Goal: Information Seeking & Learning: Learn about a topic

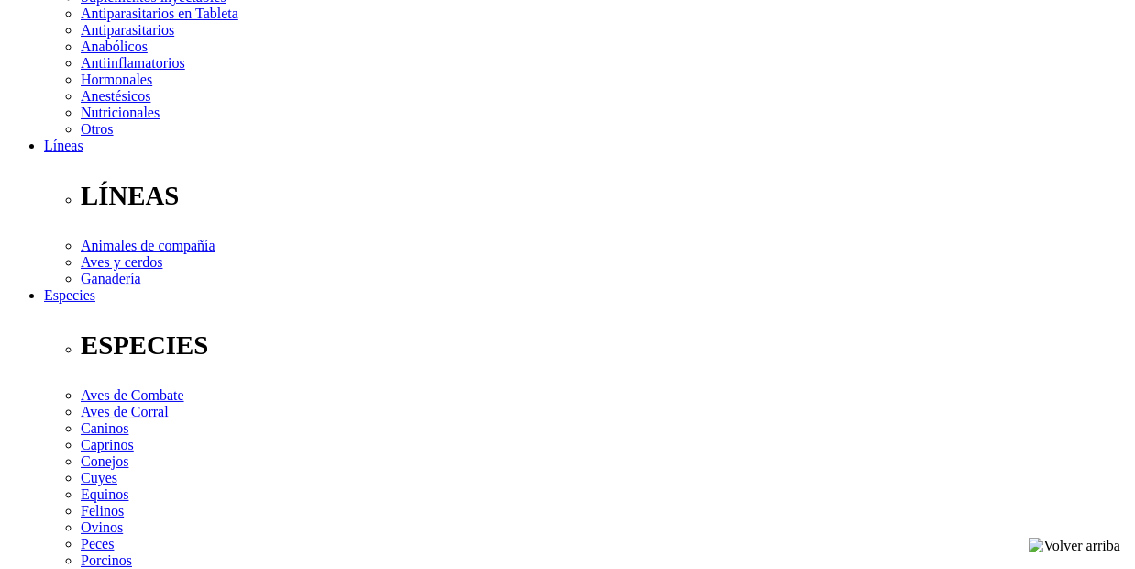
scroll to position [459, 0]
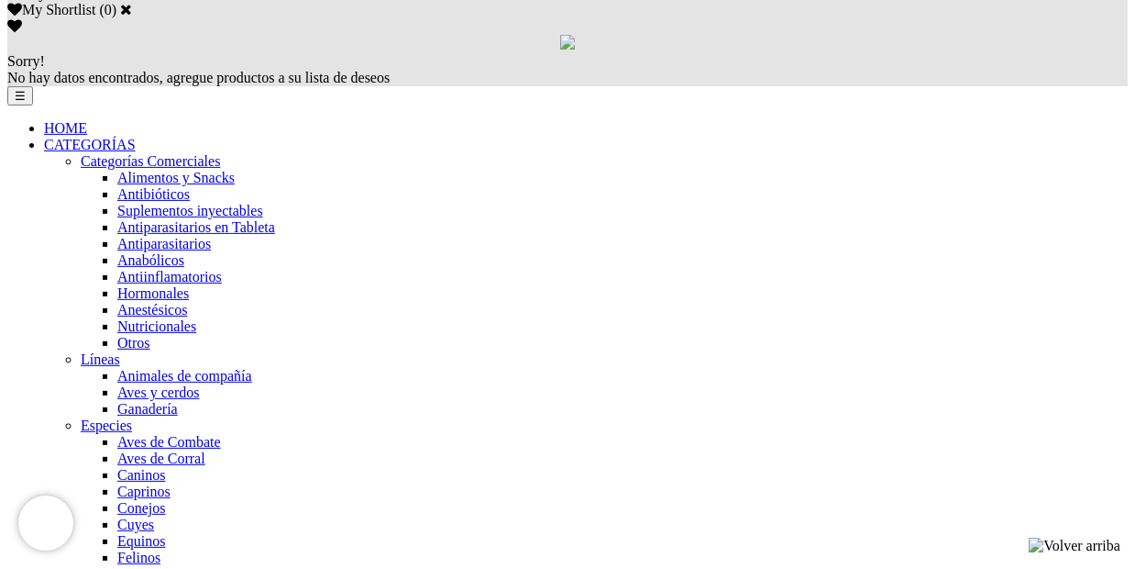
scroll to position [1284, 0]
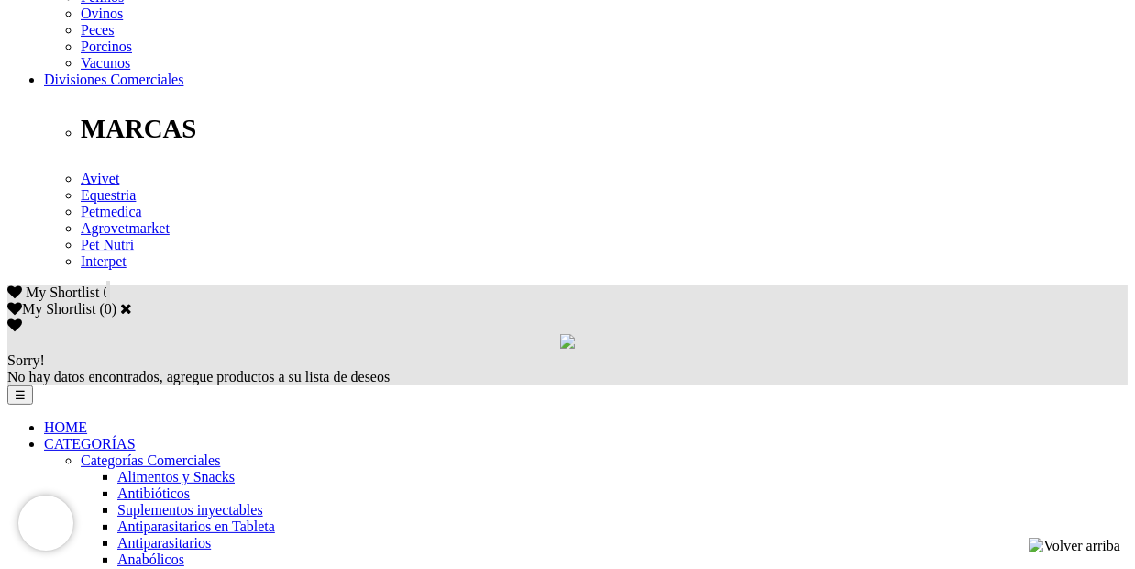
scroll to position [1100, 0]
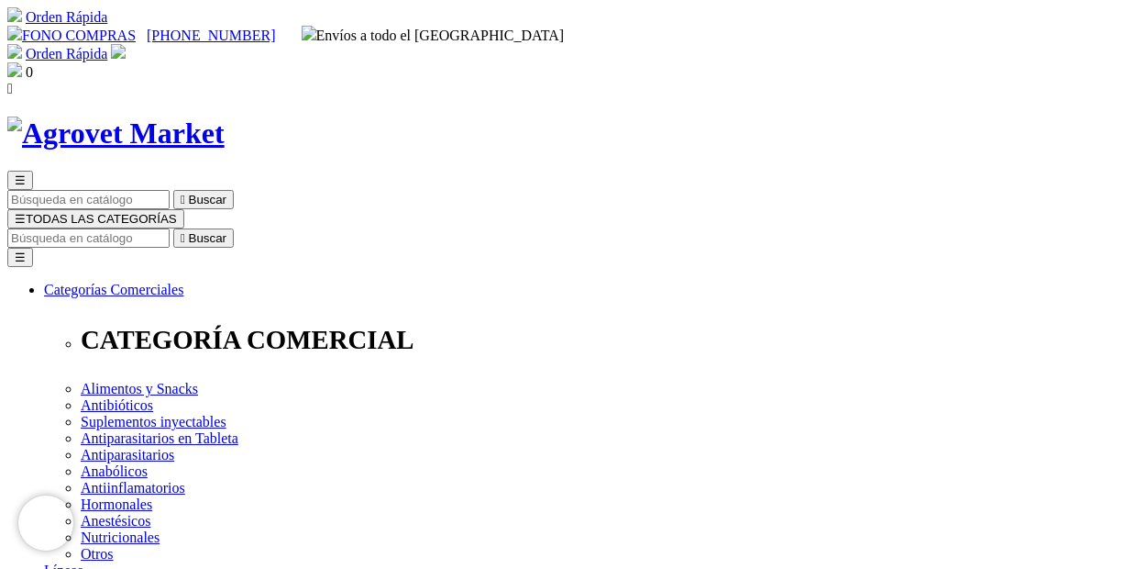
scroll to position [71, 0]
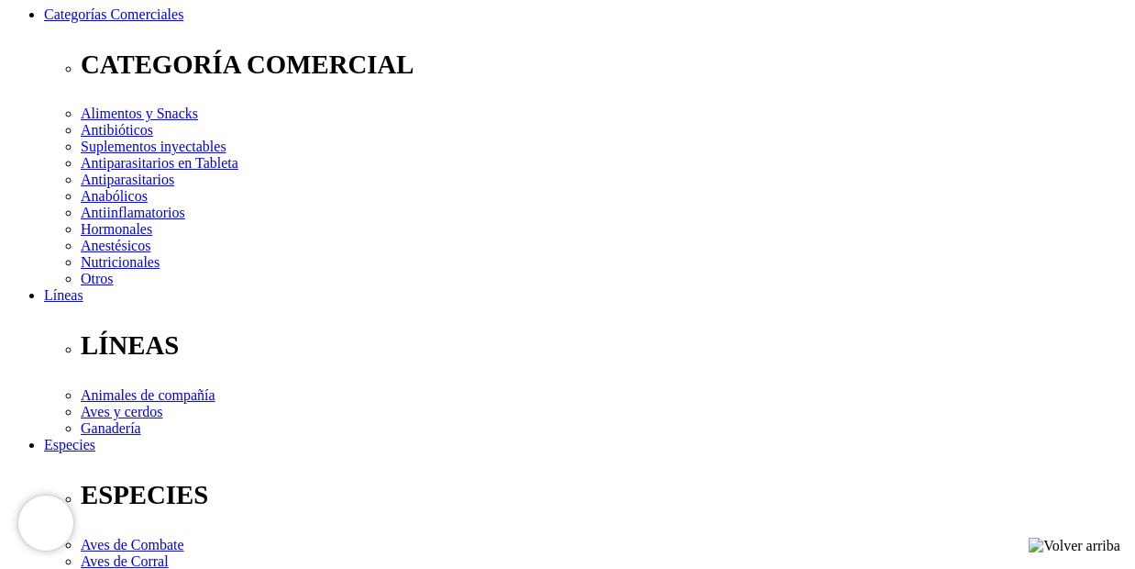
scroll to position [275, 0]
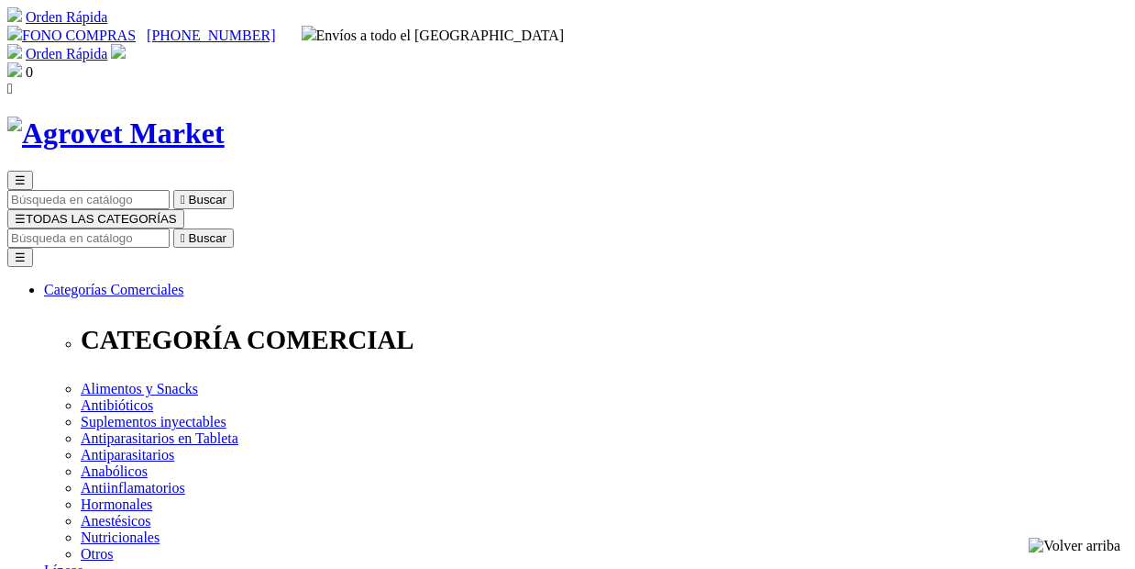
select select "0"
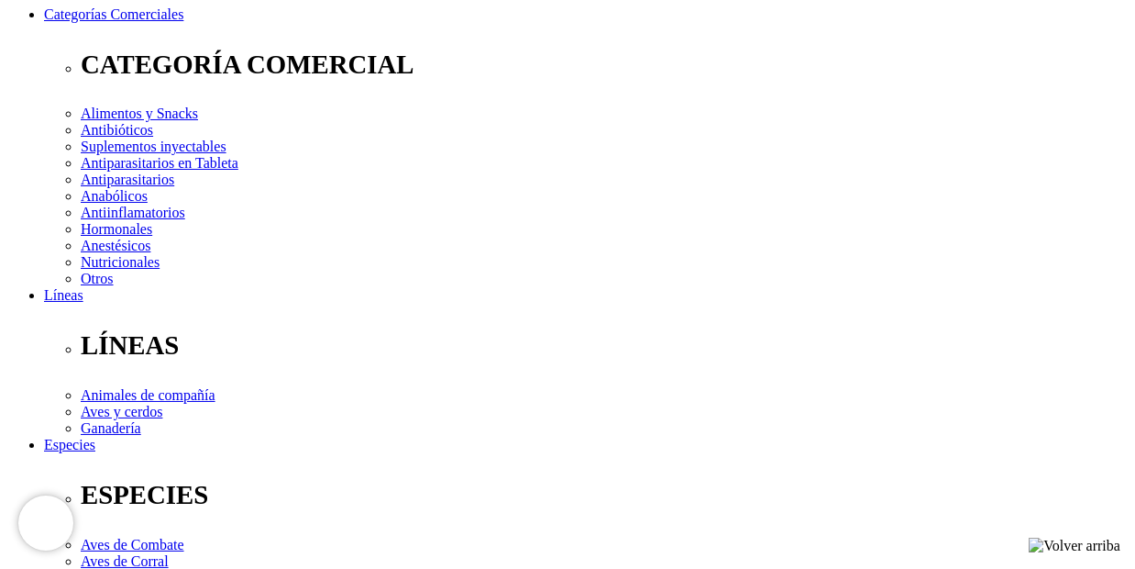
scroll to position [275, 0]
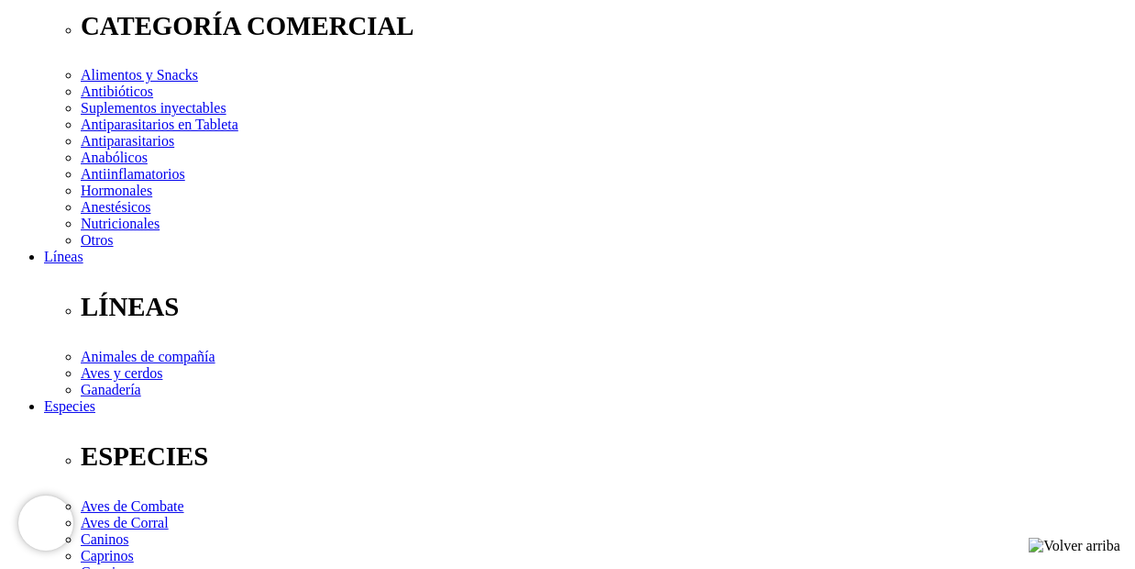
scroll to position [367, 0]
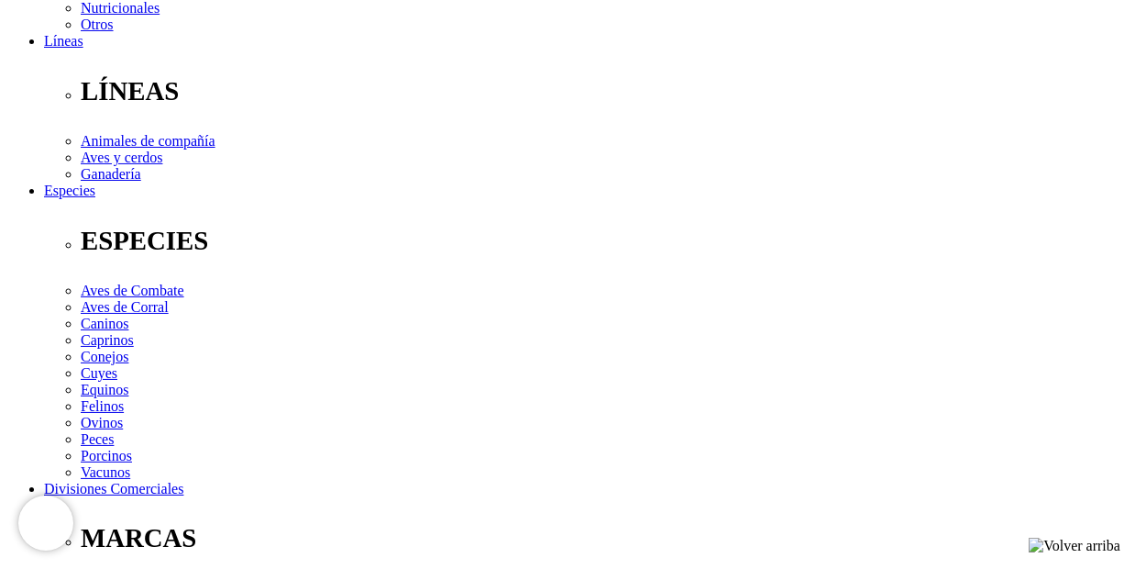
scroll to position [550, 0]
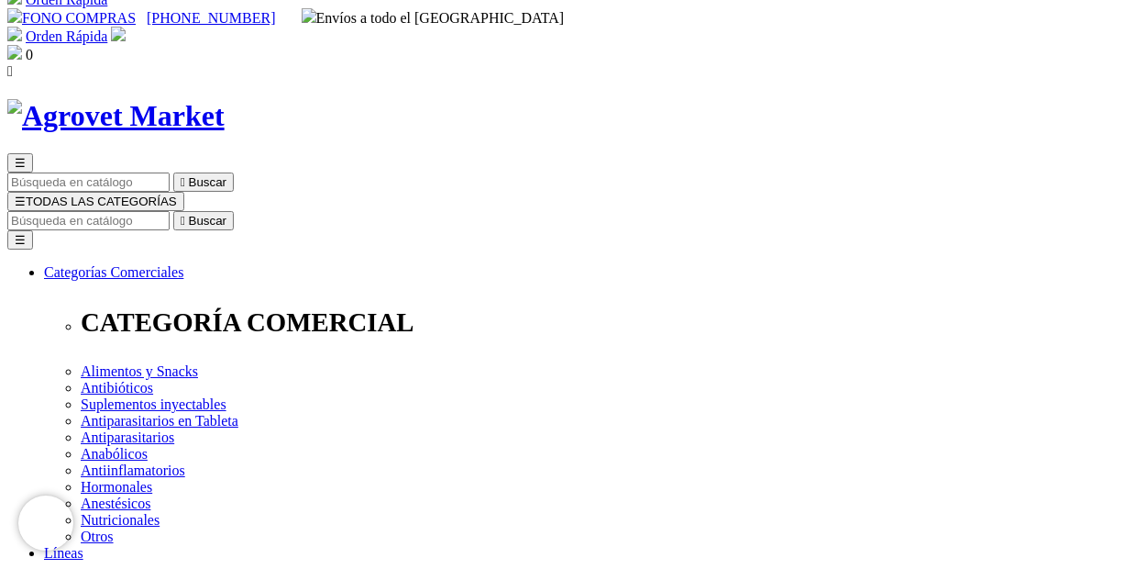
scroll to position [0, 0]
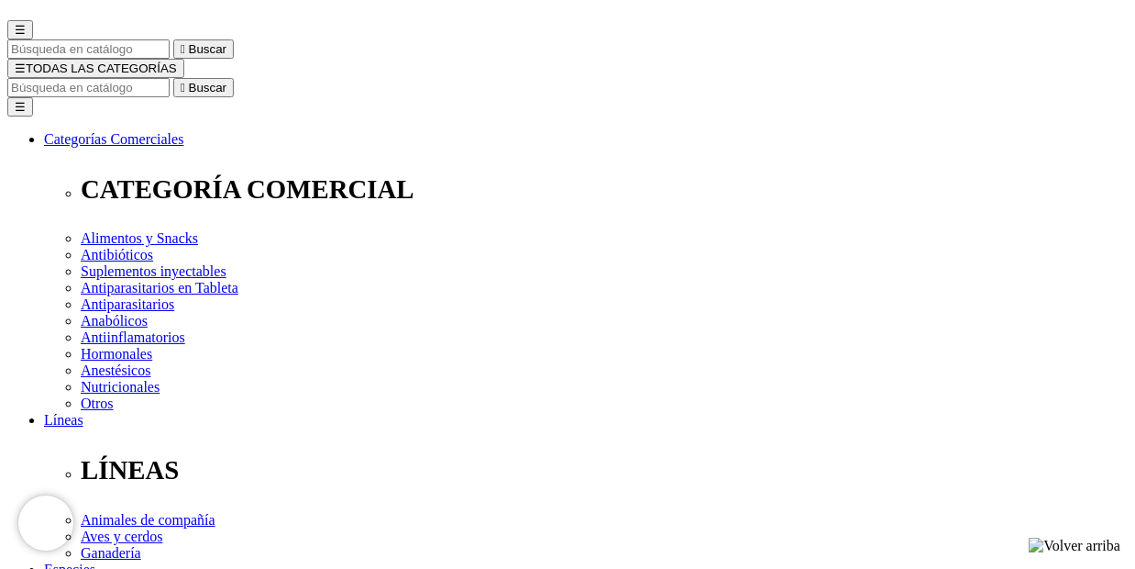
scroll to position [92, 0]
